Goal: Task Accomplishment & Management: Manage account settings

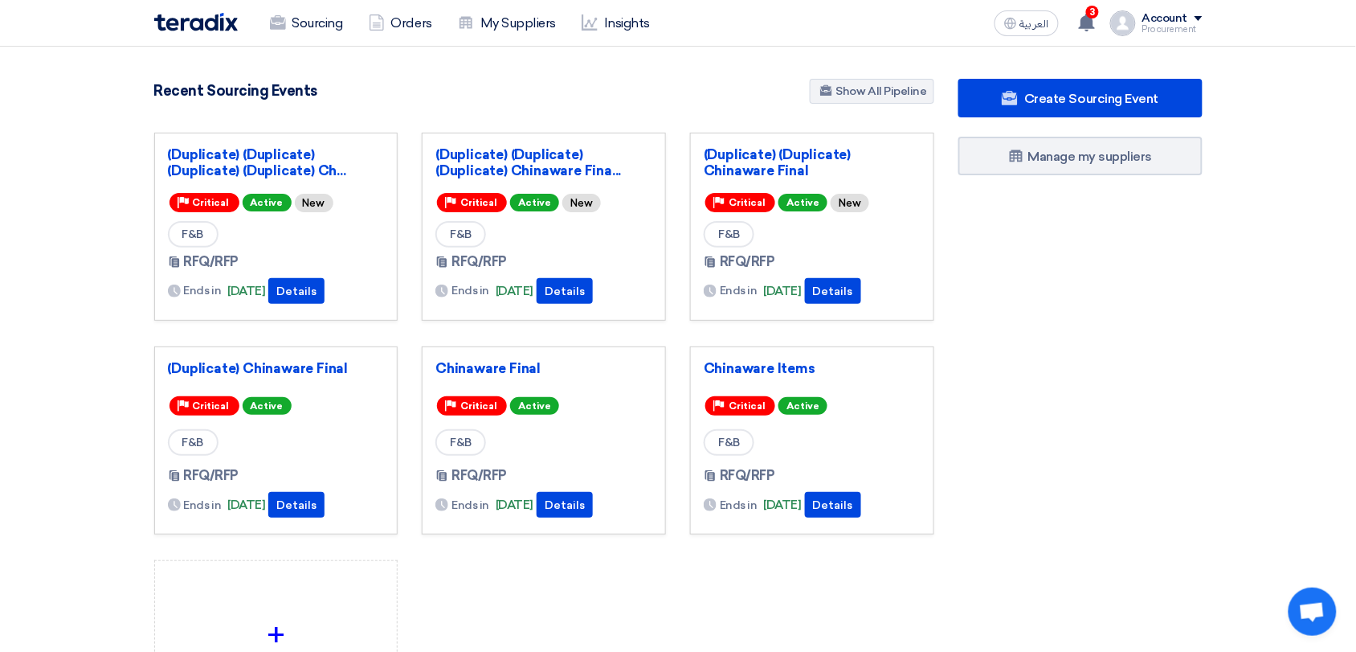
click at [415, 104] on div "Recent Sourcing Events Show All Pipeline" at bounding box center [544, 93] width 780 height 28
click at [84, 317] on section "987 RFx remaining 999 Auctions remaining Create Sourcing Event" at bounding box center [678, 442] width 1356 height 791
click at [329, 14] on link "Sourcing" at bounding box center [306, 23] width 99 height 35
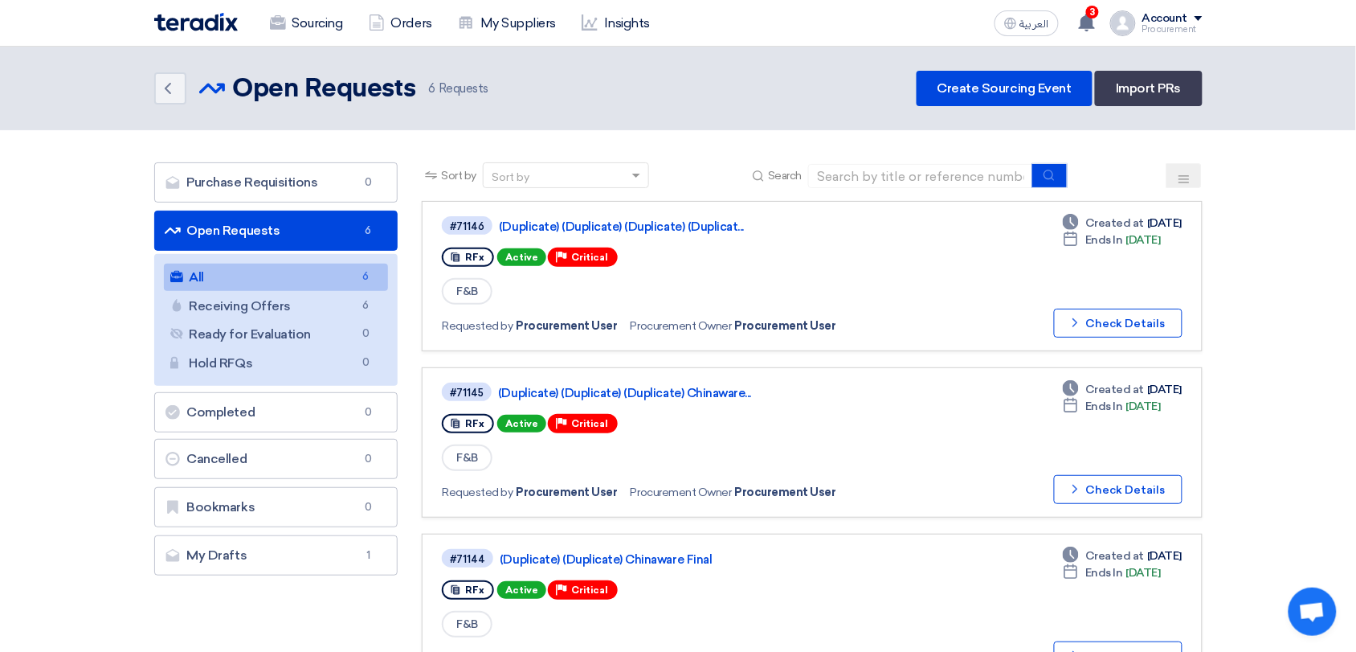
click at [628, 88] on div "Back Open Requests Open Requests 6 Requests Create Sourcing Event Import PRs" at bounding box center [678, 88] width 1048 height 35
